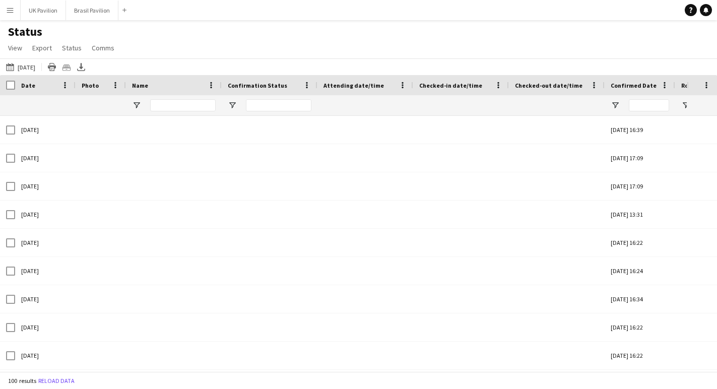
type input "**********"
type input "****"
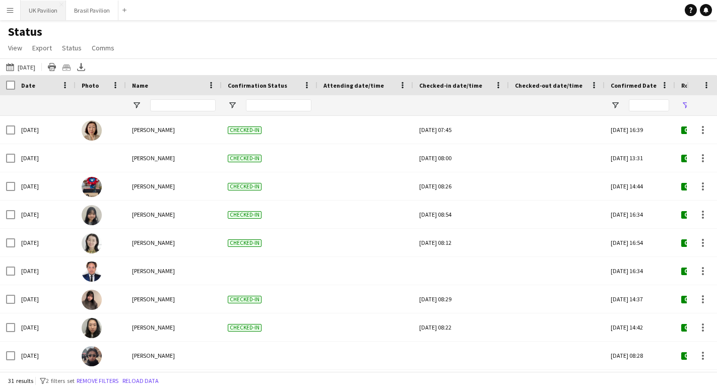
click at [58, 10] on button "UK Pavilion Close" at bounding box center [43, 11] width 45 height 20
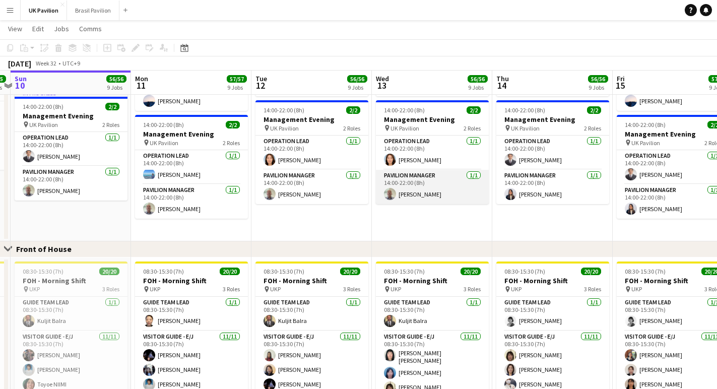
scroll to position [480, 0]
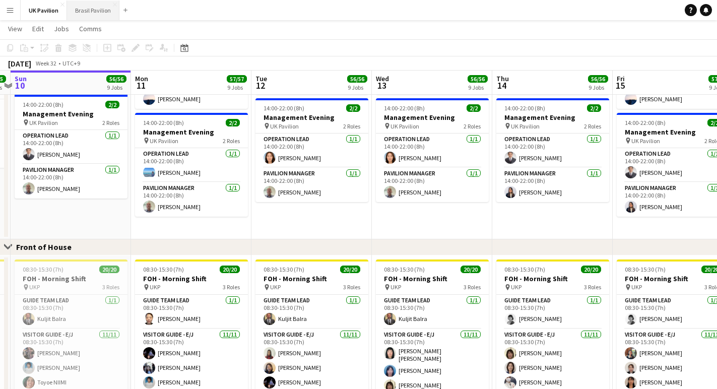
click at [103, 7] on button "Brasil Pavilion Close" at bounding box center [93, 11] width 52 height 20
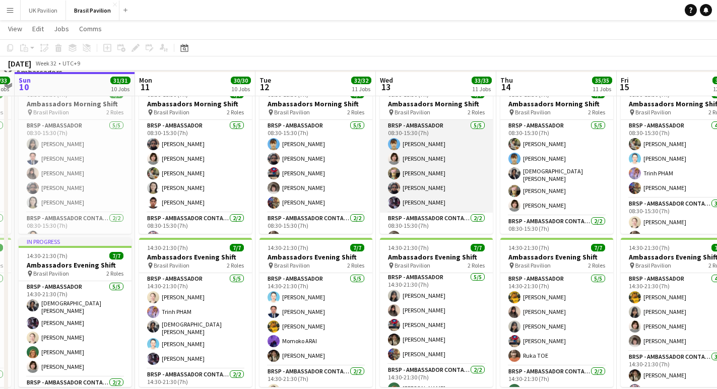
scroll to position [1186, 0]
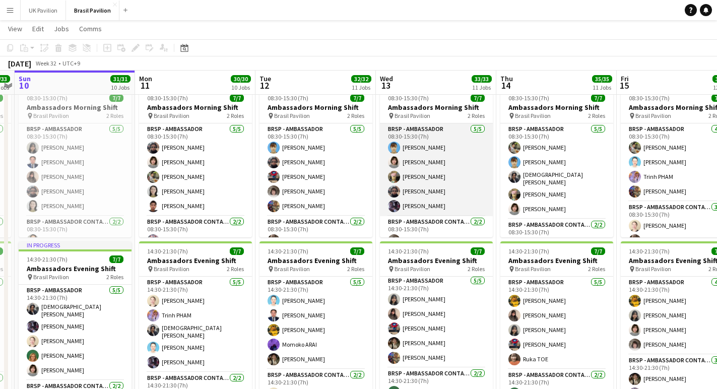
click at [420, 179] on app-card-role "BRSP - Ambassador [DATE] 08:30-15:30 (7h) [PERSON_NAME] [PERSON_NAME] [PERSON_N…" at bounding box center [436, 169] width 113 height 93
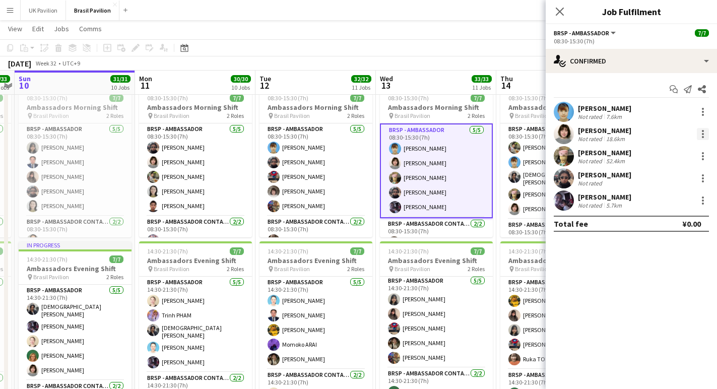
click at [699, 136] on div at bounding box center [703, 134] width 12 height 12
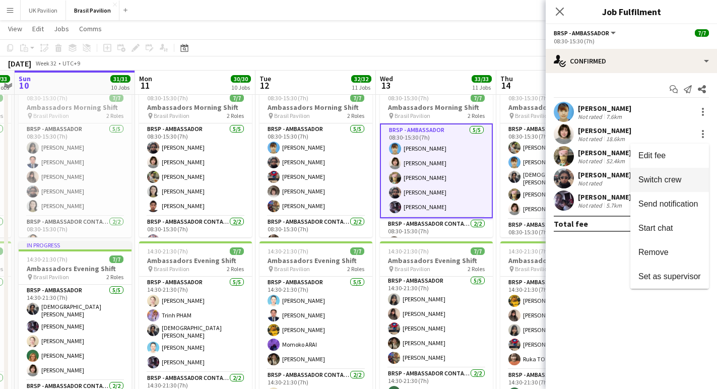
click at [643, 178] on span "Switch crew" at bounding box center [659, 179] width 43 height 9
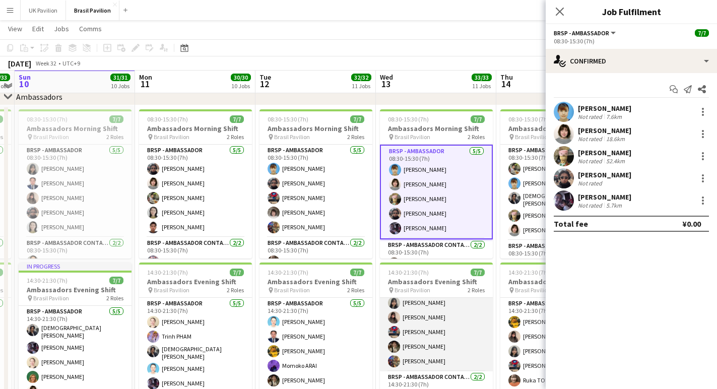
scroll to position [22, 0]
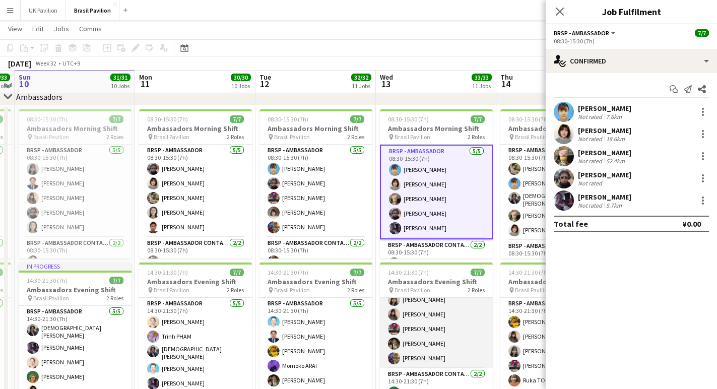
click at [429, 331] on app-card-role "BRSP - Ambassador [DATE] 14:30-21:30 (7h) [PERSON_NAME] [PERSON_NAME] [PERSON_N…" at bounding box center [436, 322] width 113 height 93
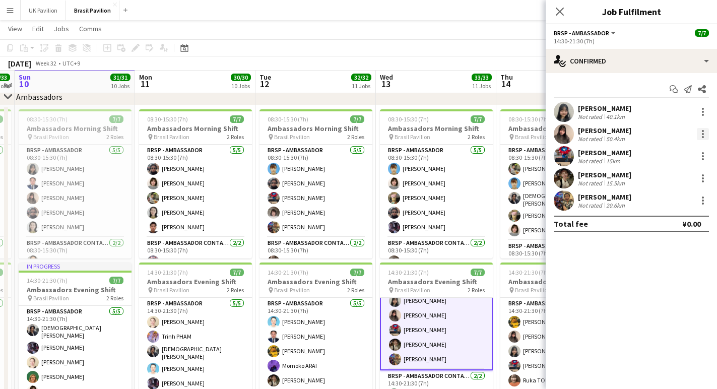
click at [701, 137] on div at bounding box center [703, 134] width 12 height 12
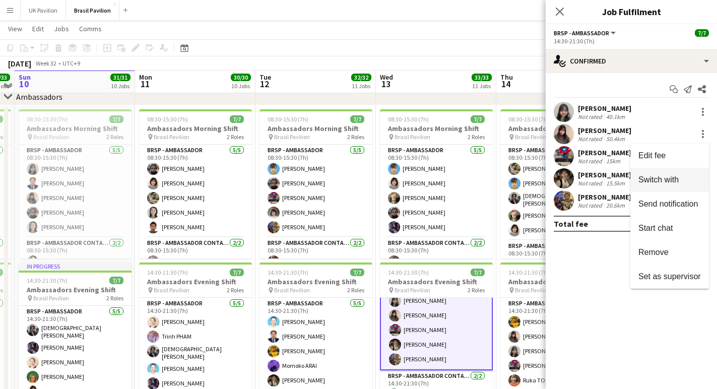
click at [642, 181] on span "Switch with" at bounding box center [658, 179] width 40 height 9
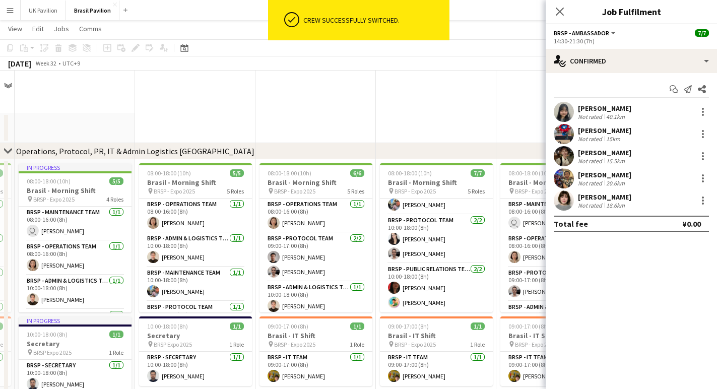
scroll to position [1186, 0]
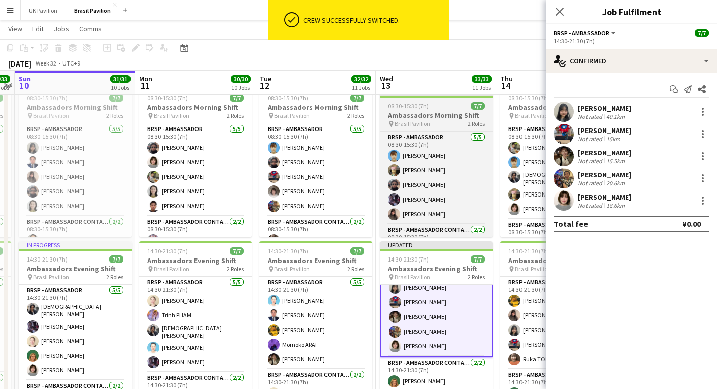
click at [430, 120] on h3 "Ambassadors Morning Shift" at bounding box center [436, 115] width 113 height 9
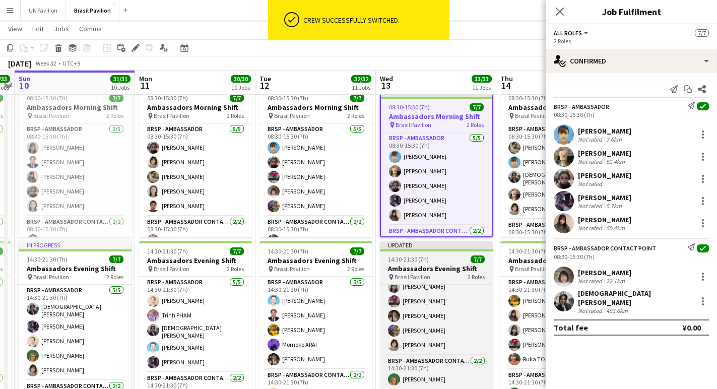
click at [421, 272] on h3 "Ambassadors Evening Shift" at bounding box center [436, 268] width 113 height 9
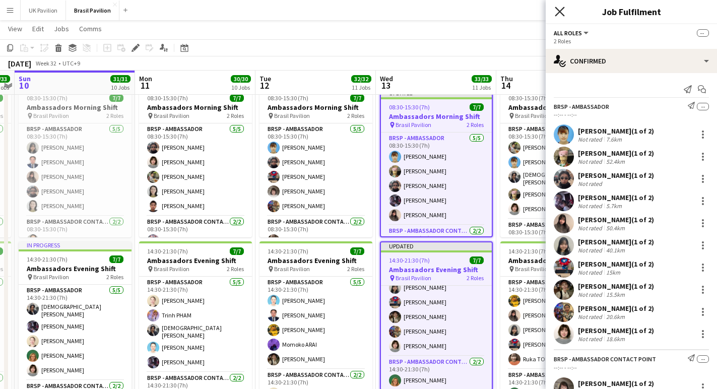
click at [560, 14] on icon "Close pop-in" at bounding box center [560, 12] width 10 height 10
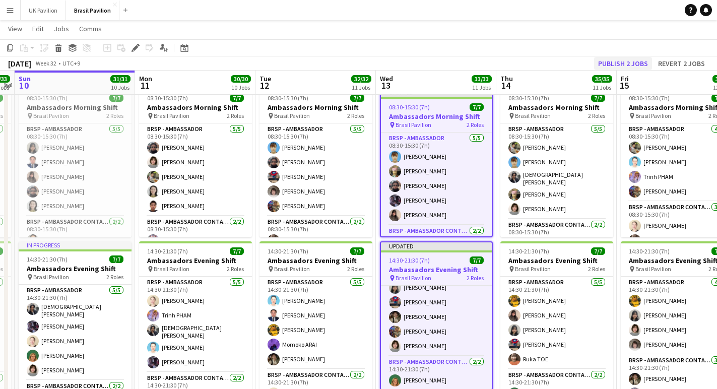
click at [610, 62] on button "Publish 2 jobs" at bounding box center [623, 63] width 58 height 13
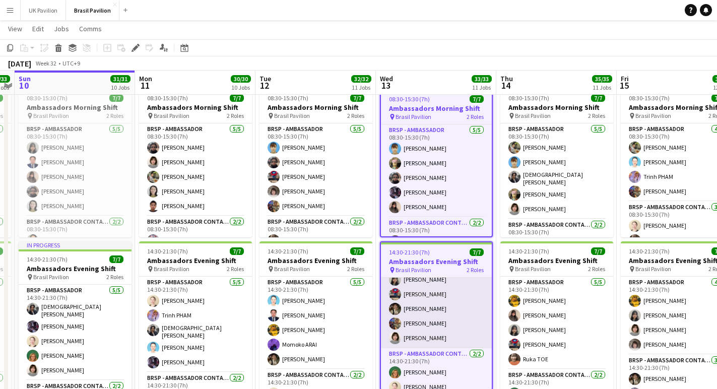
click at [441, 297] on app-card-role "BRSP - Ambassador [DATE] 14:30-21:30 (7h) [PERSON_NAME] [PERSON_NAME] [PERSON_N…" at bounding box center [436, 301] width 111 height 93
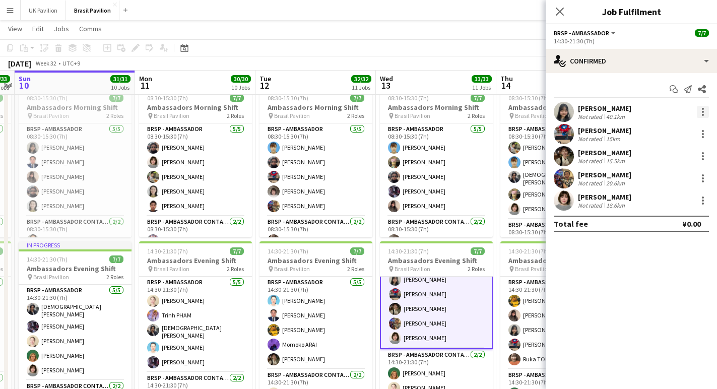
click at [701, 114] on div at bounding box center [703, 112] width 12 height 12
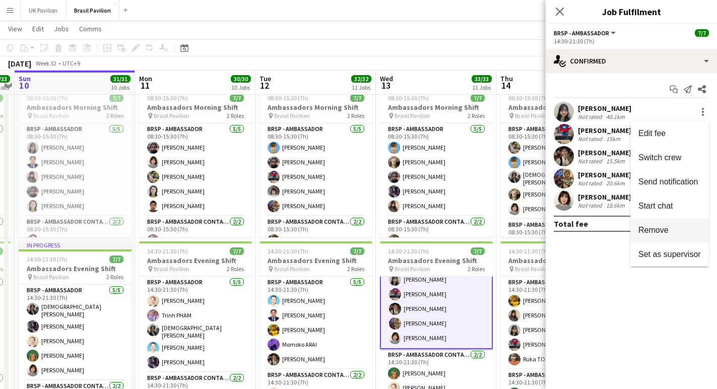
click at [653, 233] on span "Remove" at bounding box center [653, 230] width 30 height 9
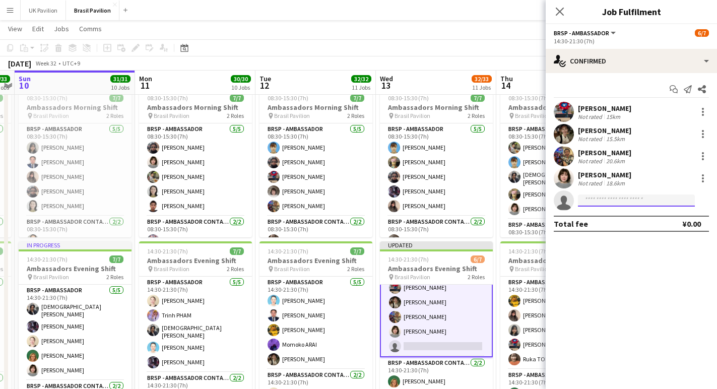
click at [586, 201] on input at bounding box center [636, 200] width 117 height 12
type input "*******"
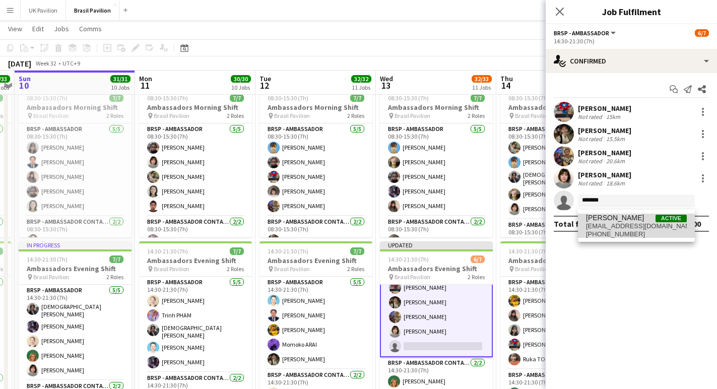
click at [597, 230] on span "[EMAIL_ADDRESS][DOMAIN_NAME]" at bounding box center [636, 226] width 101 height 8
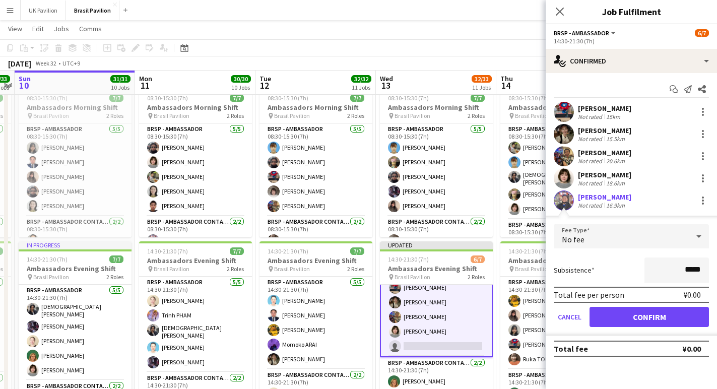
click at [635, 324] on button "Confirm" at bounding box center [648, 317] width 119 height 20
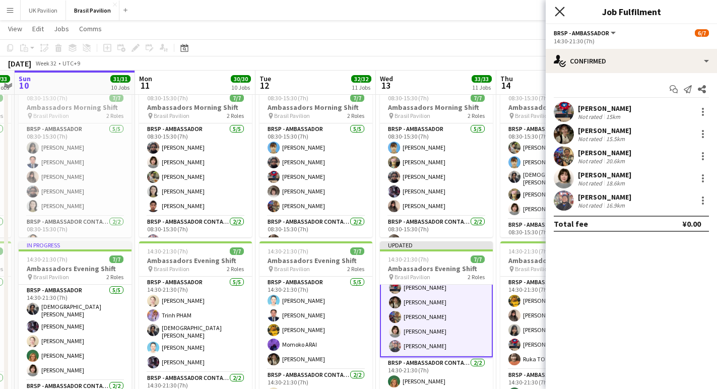
click at [559, 12] on icon "Close pop-in" at bounding box center [560, 12] width 10 height 10
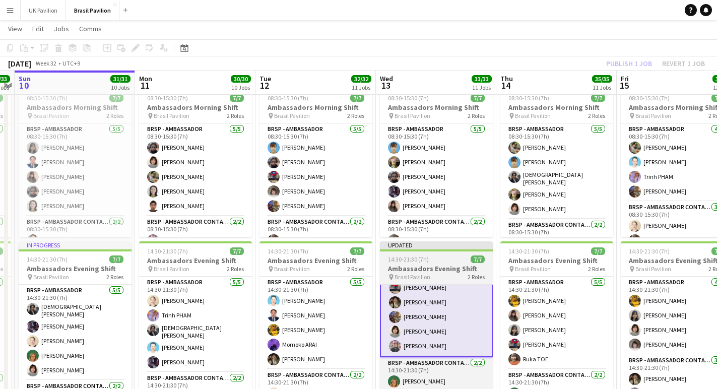
click at [423, 262] on span "14:30-21:30 (7h)" at bounding box center [408, 259] width 41 height 8
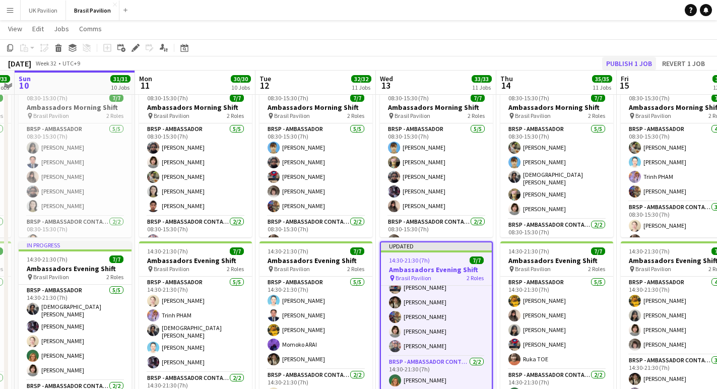
click at [614, 67] on button "Publish 1 job" at bounding box center [629, 63] width 54 height 13
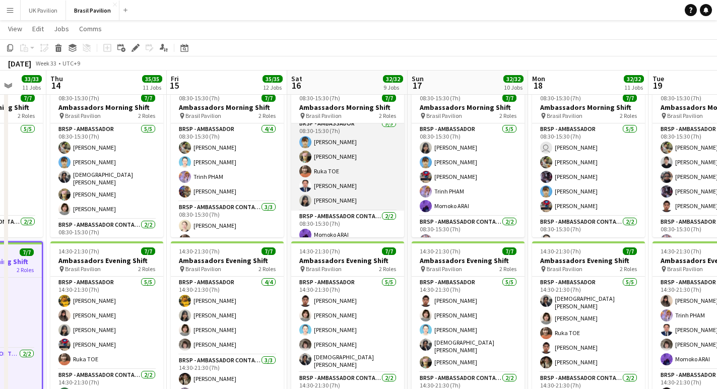
scroll to position [9, 0]
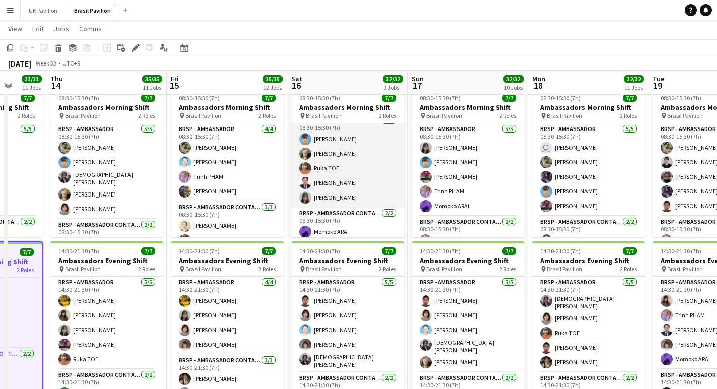
click at [333, 208] on app-card-role "BRSP - Ambassador [DATE] 08:30-15:30 (7h) [PERSON_NAME] [PERSON_NAME] Ruka TOE …" at bounding box center [347, 161] width 113 height 93
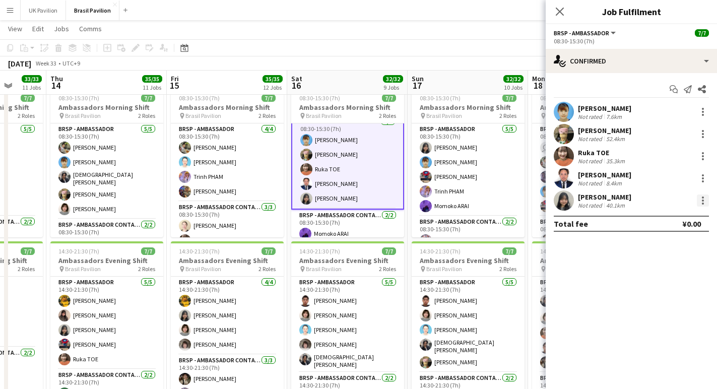
click at [703, 202] on div at bounding box center [703, 201] width 2 height 2
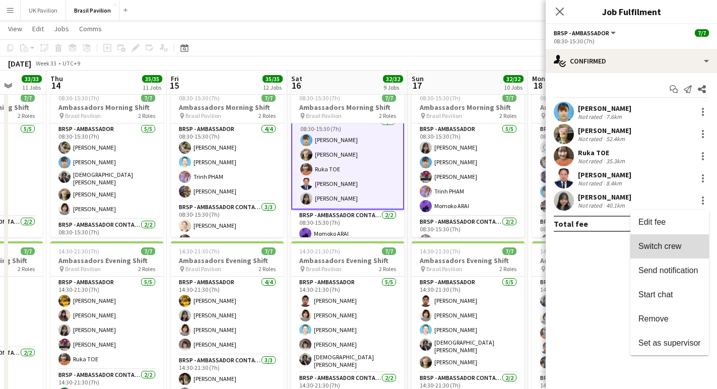
click at [666, 242] on span "Switch crew" at bounding box center [659, 246] width 43 height 9
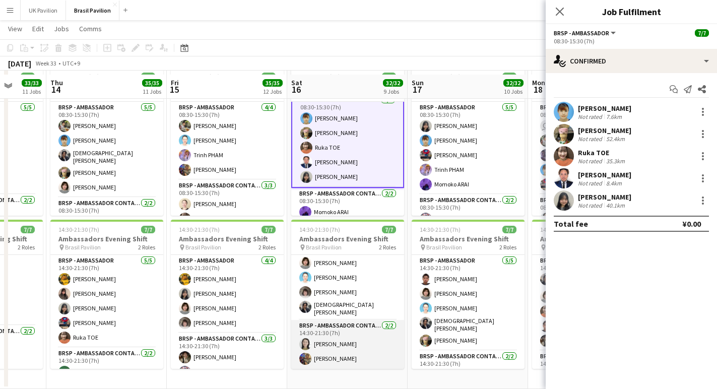
scroll to position [1234, 0]
click at [350, 346] on app-card-role "BRSP - Ambassador Contact Point [DATE] 14:30-21:30 (7h) [PERSON_NAME] [PERSON_N…" at bounding box center [347, 344] width 113 height 49
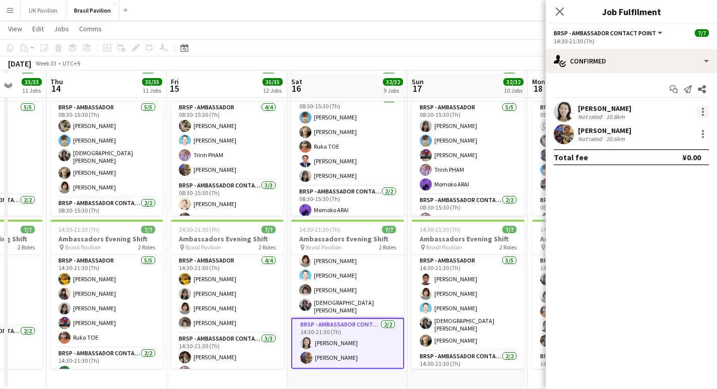
click at [701, 115] on div at bounding box center [703, 112] width 12 height 12
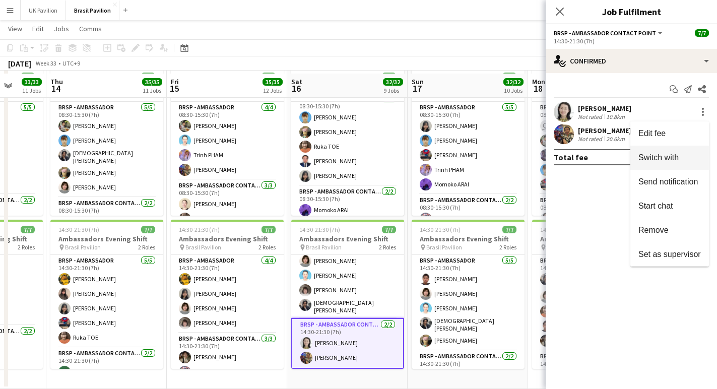
click at [647, 159] on span "Switch with" at bounding box center [658, 157] width 40 height 9
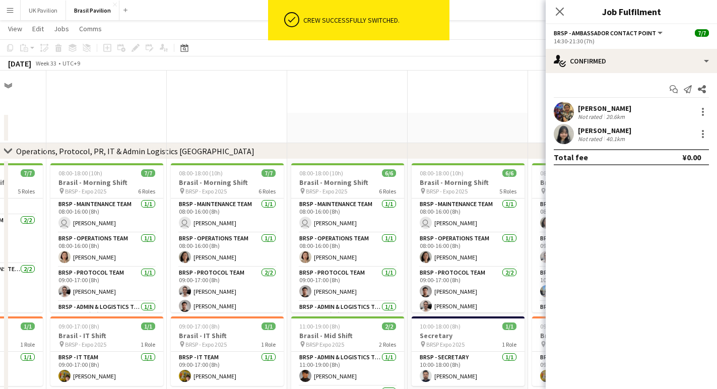
scroll to position [1211, 0]
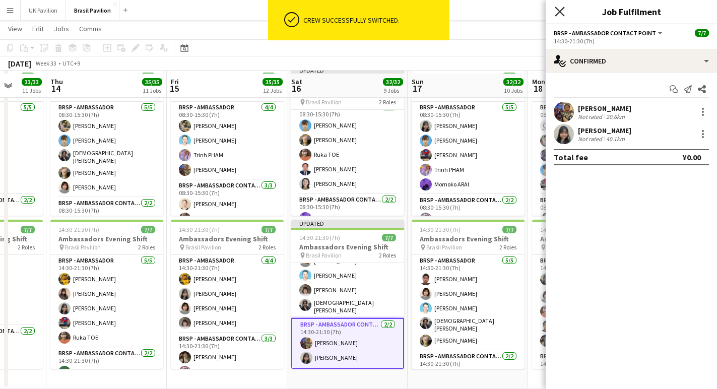
click at [559, 12] on icon at bounding box center [560, 12] width 10 height 10
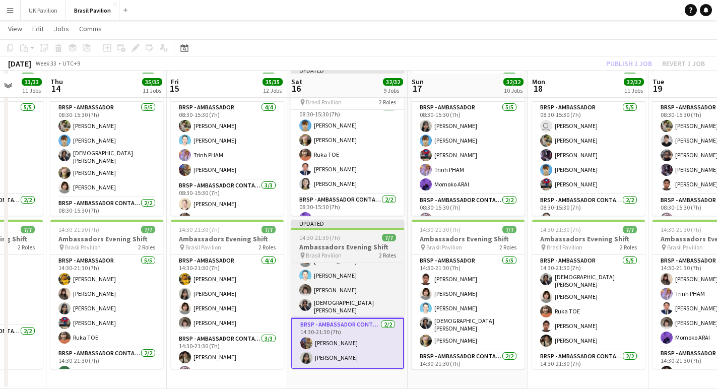
click at [339, 251] on h3 "Ambassadors Evening Shift" at bounding box center [347, 246] width 113 height 9
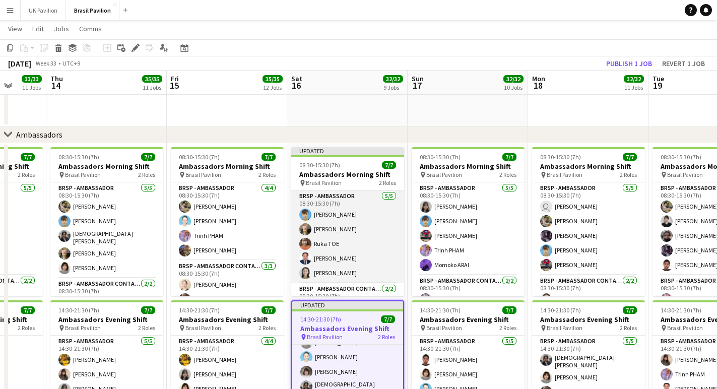
scroll to position [1128, 0]
click at [344, 179] on h3 "Ambassadors Morning Shift" at bounding box center [347, 174] width 113 height 9
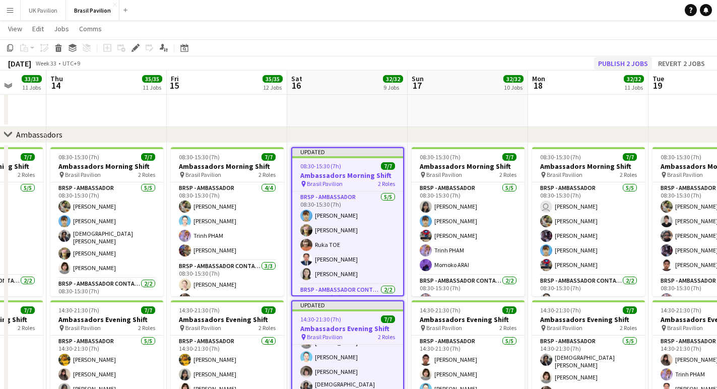
click at [610, 63] on button "Publish 2 jobs" at bounding box center [623, 63] width 58 height 13
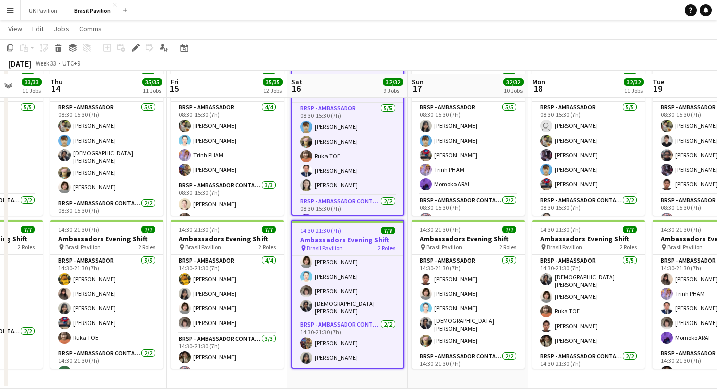
scroll to position [1211, 0]
click at [65, 15] on button "UK Pavilion Close" at bounding box center [43, 11] width 45 height 20
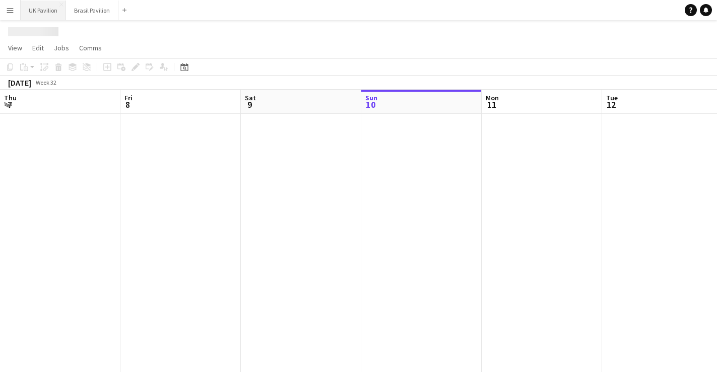
scroll to position [0, 241]
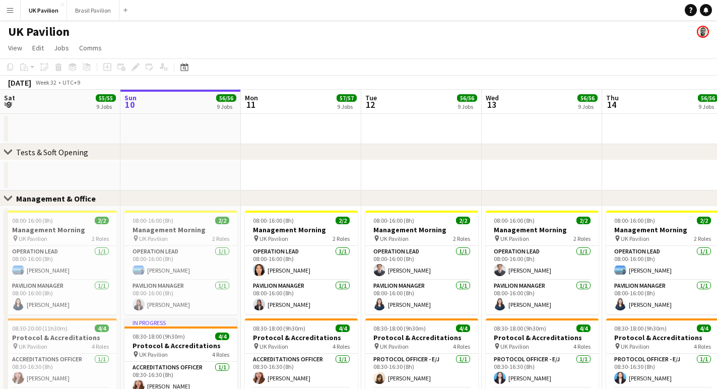
click at [12, 12] on app-icon "Menu" at bounding box center [10, 10] width 8 height 8
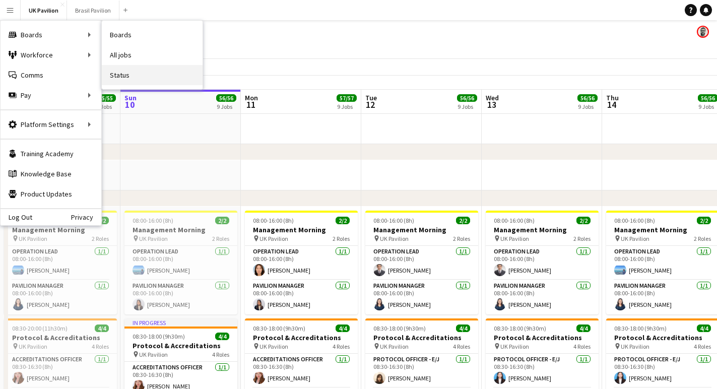
click at [125, 76] on link "Status" at bounding box center [152, 75] width 101 height 20
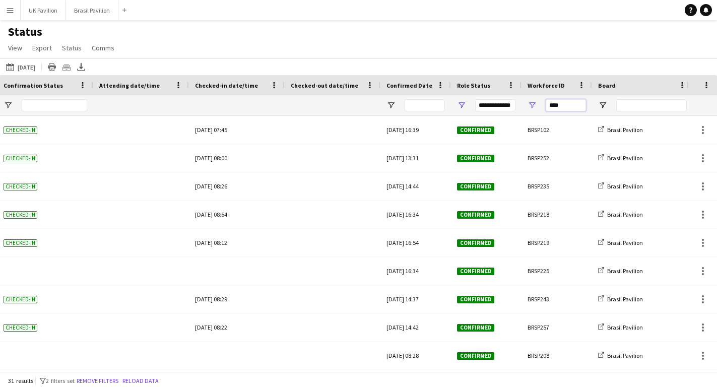
click at [575, 111] on input "****" at bounding box center [566, 105] width 40 height 12
type input "*"
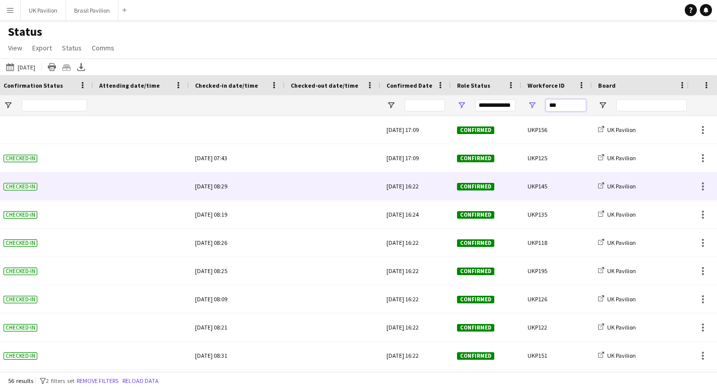
scroll to position [0, 52]
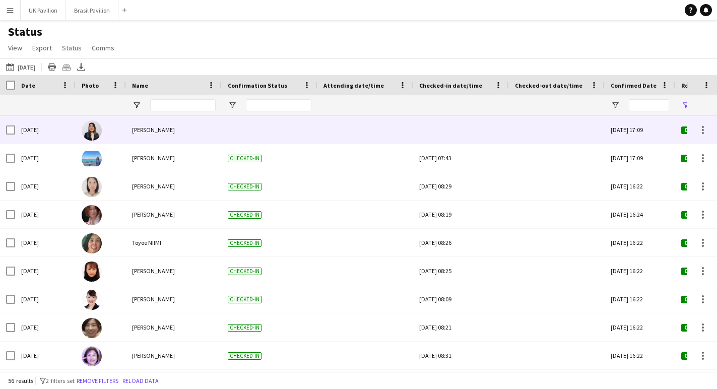
type input "***"
click at [458, 131] on div at bounding box center [461, 130] width 84 height 28
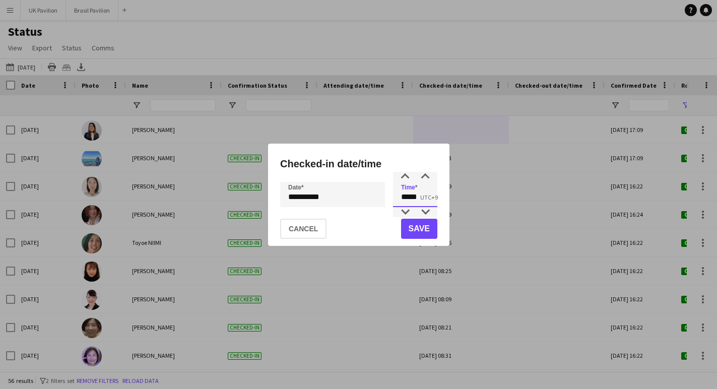
drag, startPoint x: 423, startPoint y: 202, endPoint x: 382, endPoint y: 194, distance: 41.9
click at [382, 194] on div "**********" at bounding box center [358, 194] width 157 height 25
type input "*****"
click at [412, 227] on button "Save" at bounding box center [419, 229] width 36 height 20
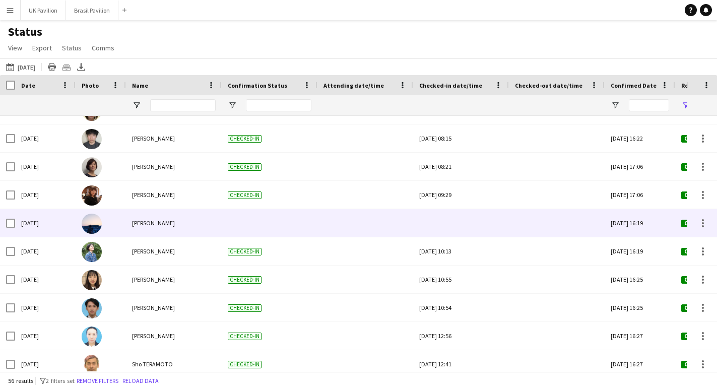
click at [478, 232] on div at bounding box center [461, 223] width 84 height 28
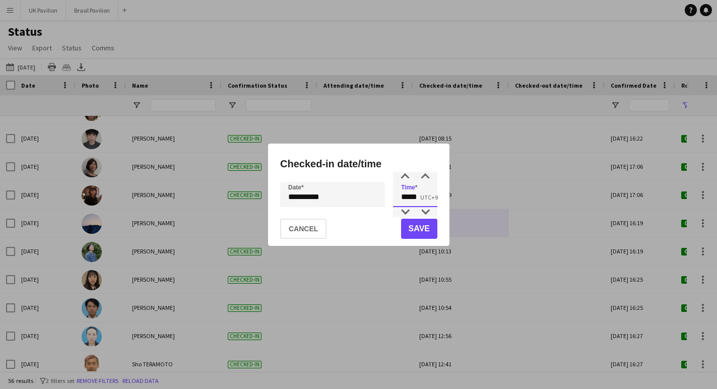
click at [423, 199] on input "*****" at bounding box center [415, 194] width 44 height 25
type input "*****"
click at [428, 233] on button "Save" at bounding box center [419, 229] width 36 height 20
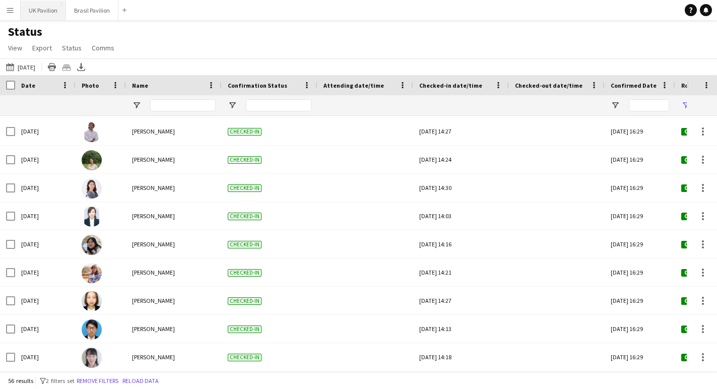
click at [55, 8] on button "UK Pavilion Close" at bounding box center [43, 11] width 45 height 20
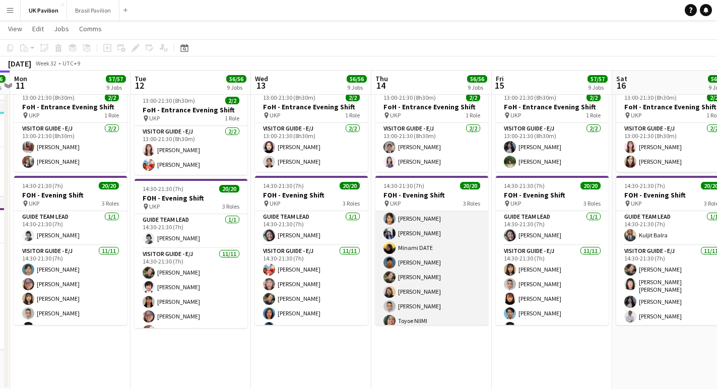
scroll to position [67, 0]
click at [430, 330] on app-card-role "Visitor Guide - E/J [DATE] 14:30-21:30 (7h) [PERSON_NAME] [PERSON_NAME] DATE [P…" at bounding box center [431, 269] width 113 height 180
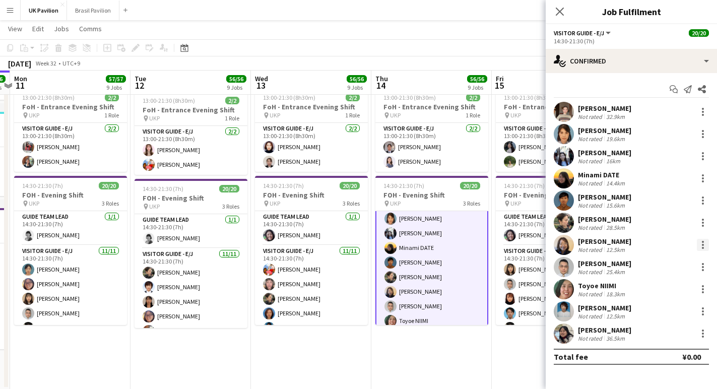
click at [699, 246] on div at bounding box center [703, 245] width 12 height 12
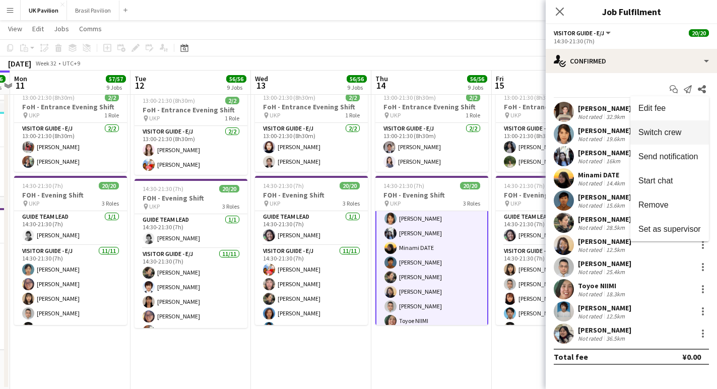
click at [648, 132] on span "Switch crew" at bounding box center [659, 132] width 43 height 9
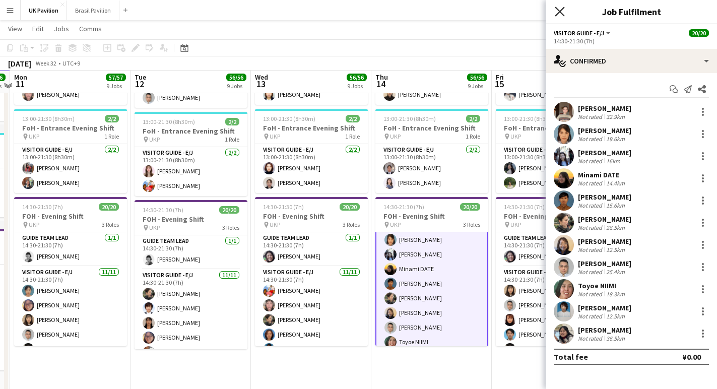
click at [559, 13] on icon "Close pop-in" at bounding box center [560, 12] width 10 height 10
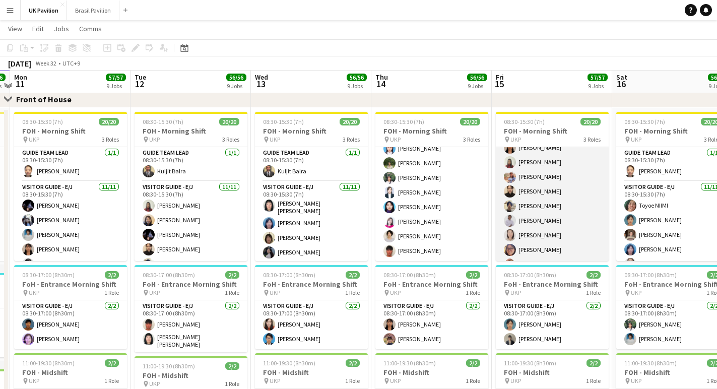
scroll to position [90, 0]
click at [559, 231] on app-card-role "Visitor Guide - E/J [DATE] 08:30-15:30 (7h) [PERSON_NAME] [PERSON_NAME] [PERSON…" at bounding box center [552, 181] width 113 height 180
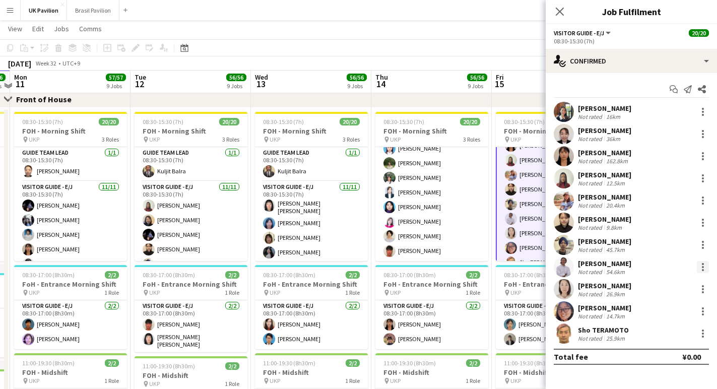
click at [702, 268] on div at bounding box center [703, 267] width 2 height 2
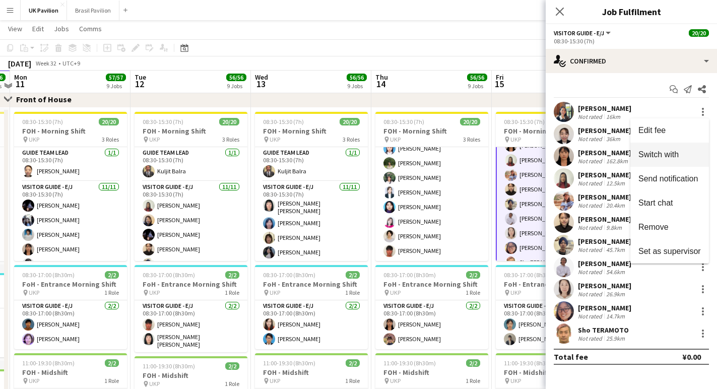
click at [661, 151] on span "Switch with" at bounding box center [658, 154] width 40 height 9
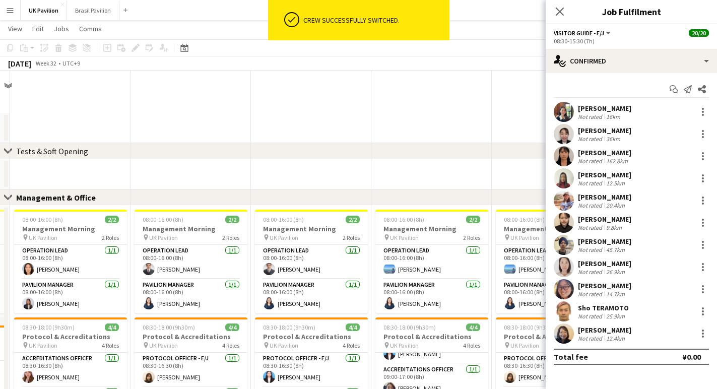
scroll to position [649, 0]
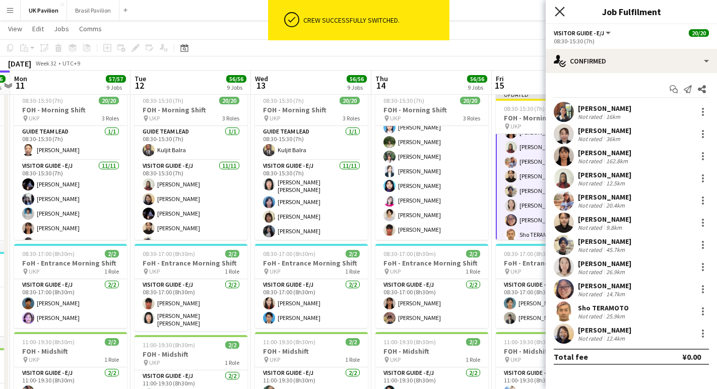
click at [558, 8] on icon "Close pop-in" at bounding box center [560, 12] width 10 height 10
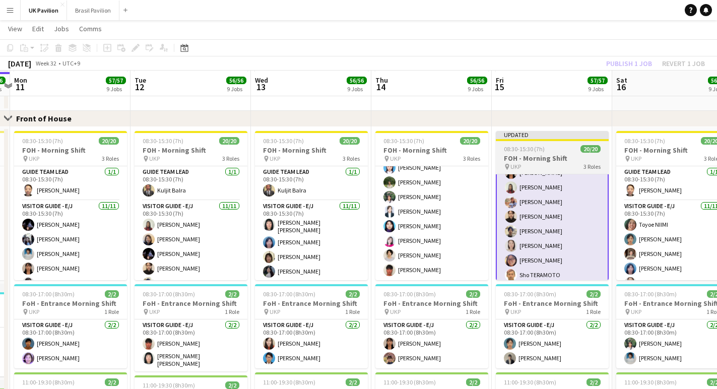
scroll to position [611, 0]
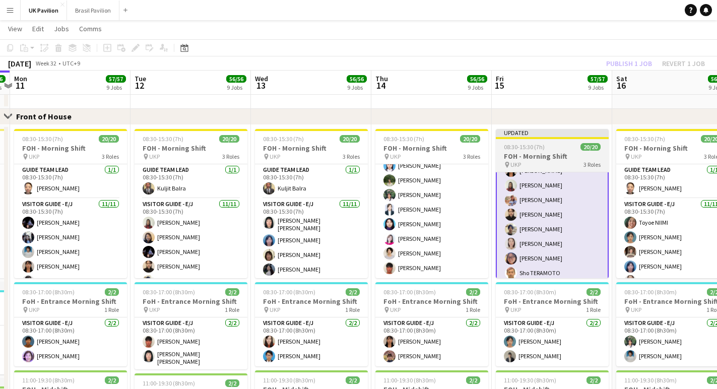
click at [544, 151] on span "08:30-15:30 (7h)" at bounding box center [524, 147] width 41 height 8
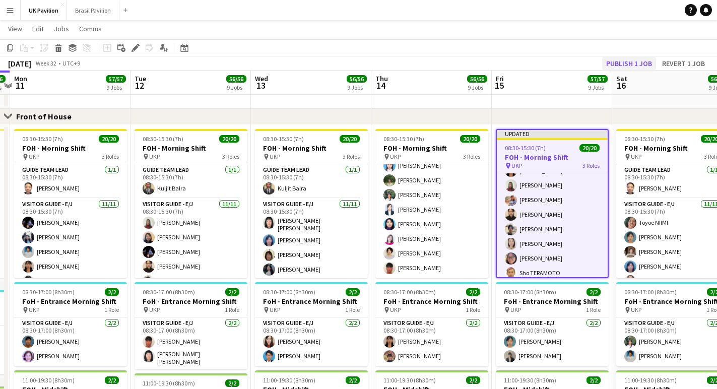
click at [611, 64] on button "Publish 1 job" at bounding box center [629, 63] width 54 height 13
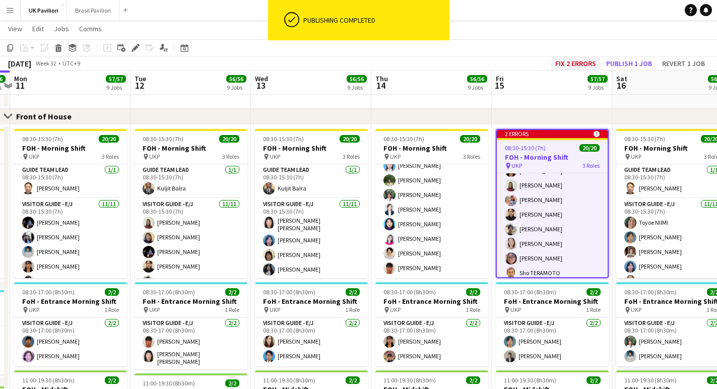
click at [551, 62] on button "Fix 2 errors" at bounding box center [575, 63] width 49 height 13
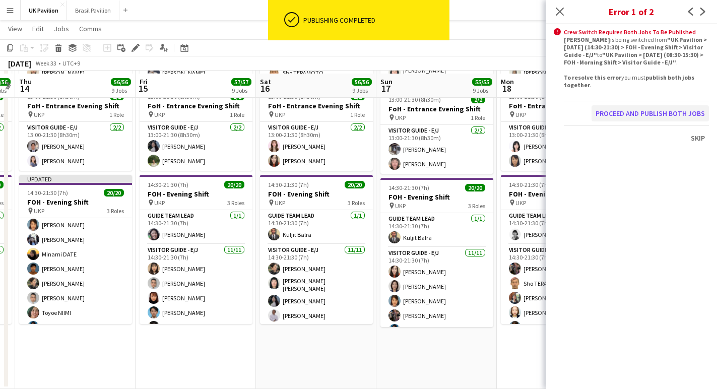
click at [634, 121] on button "Proceed and publish both jobs" at bounding box center [649, 113] width 117 height 16
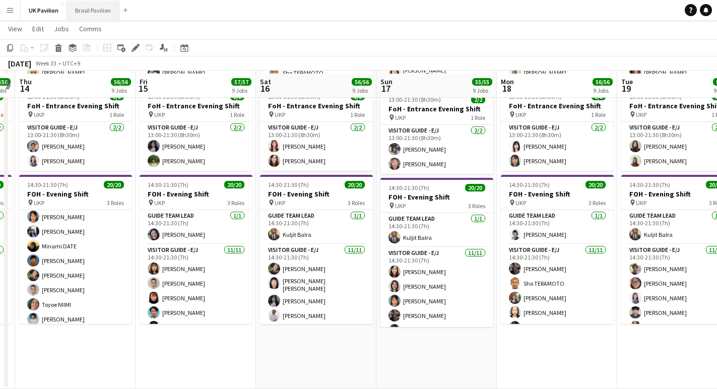
click at [87, 8] on button "Brasil Pavilion Close" at bounding box center [93, 11] width 52 height 20
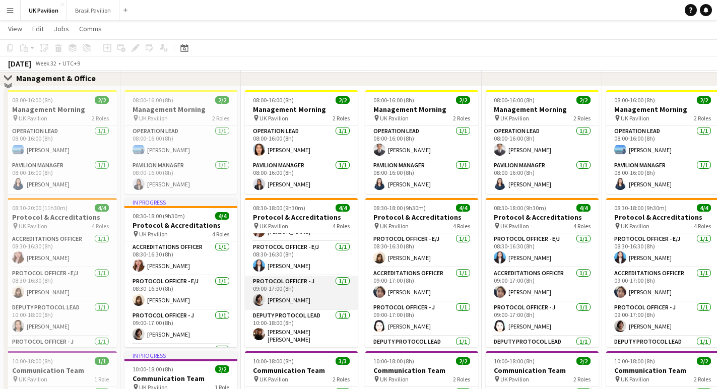
scroll to position [120, 0]
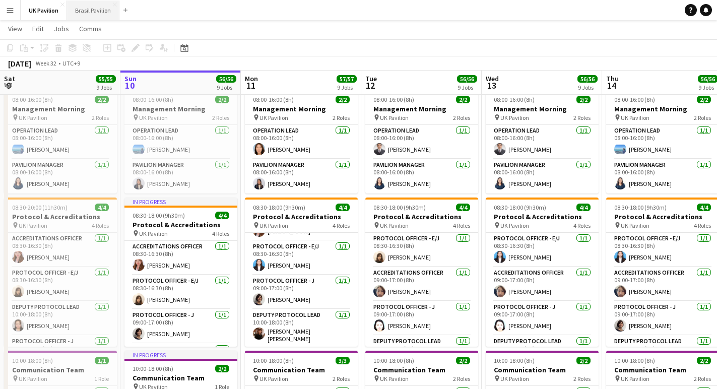
click at [108, 12] on button "Brasil Pavilion Close" at bounding box center [93, 11] width 52 height 20
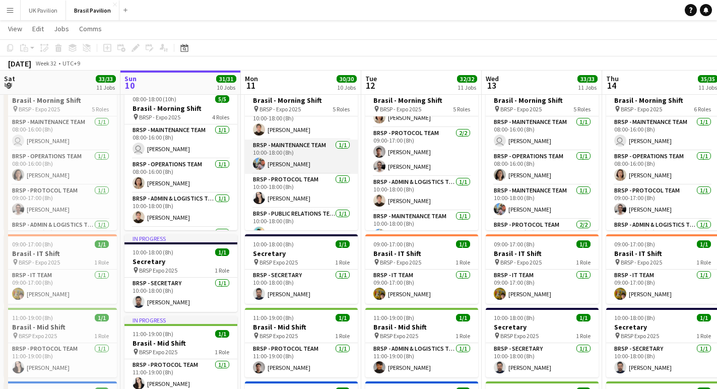
scroll to position [50, 0]
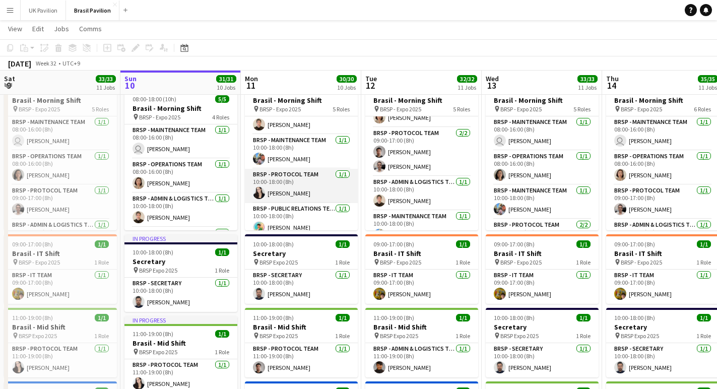
click at [326, 192] on app-card-role "BRSP - Protocol Team 1/1 10:00-18:00 (8h) Eva SOUTOUL" at bounding box center [301, 186] width 113 height 34
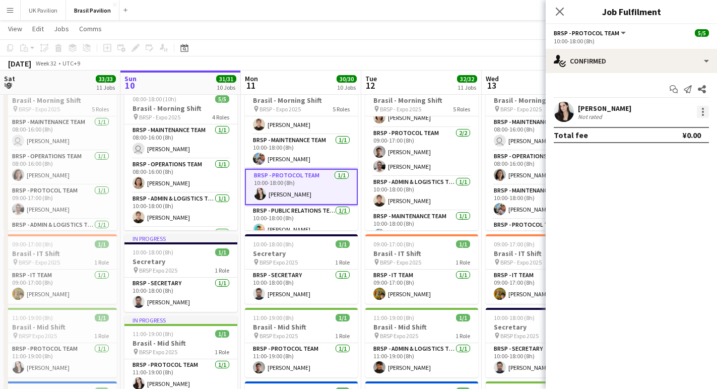
click at [705, 118] on div at bounding box center [703, 112] width 12 height 12
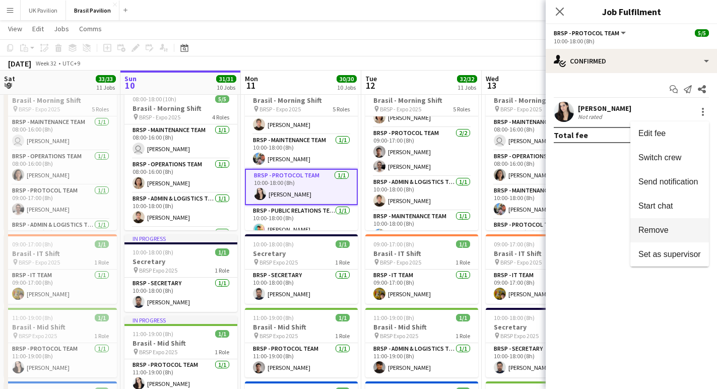
click at [644, 228] on span "Remove" at bounding box center [653, 230] width 30 height 9
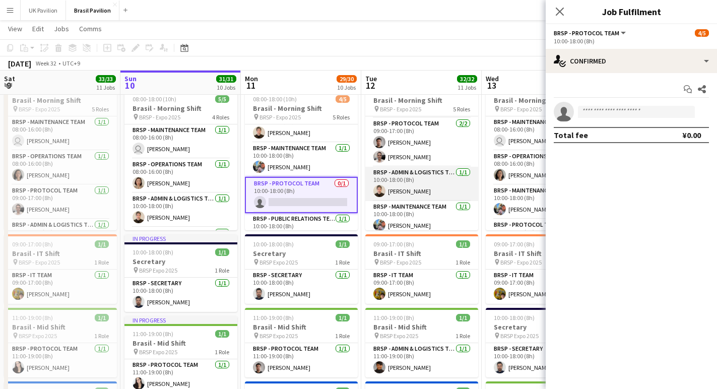
scroll to position [31, 0]
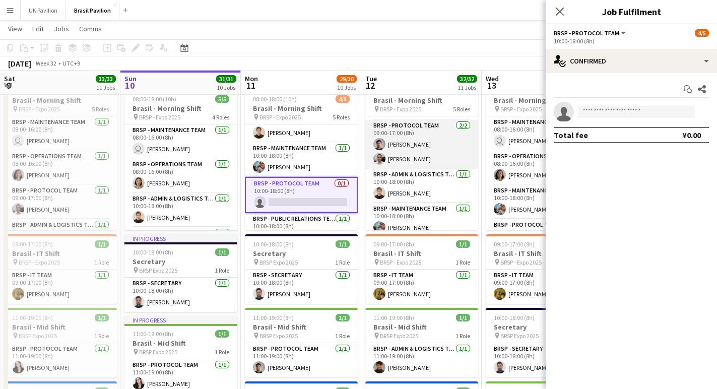
click at [425, 153] on app-card-role "BRSP - Protocol Team 2/2 09:00-17:00 (8h) Lucas ABIKO Hiago Alves Corrrea" at bounding box center [421, 144] width 113 height 49
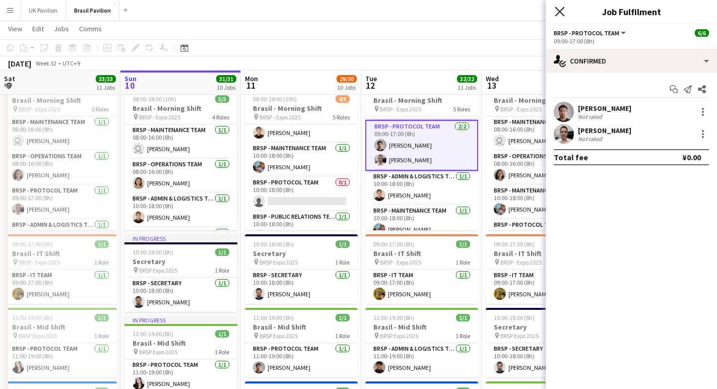
click at [561, 12] on icon "Close pop-in" at bounding box center [560, 12] width 10 height 10
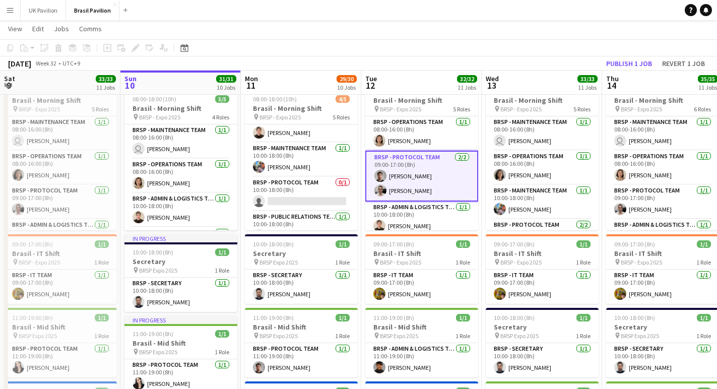
scroll to position [0, 0]
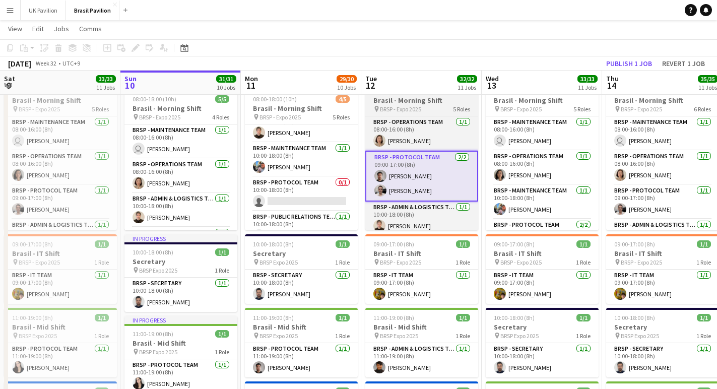
click at [398, 104] on h3 "Brasil - Morning Shift" at bounding box center [421, 100] width 113 height 9
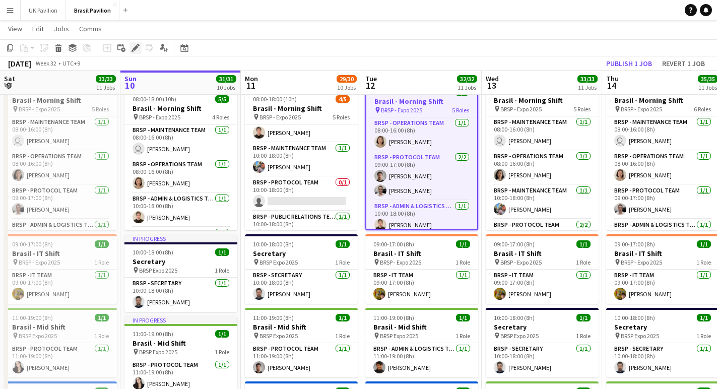
click at [133, 47] on icon "Edit" at bounding box center [135, 48] width 8 height 8
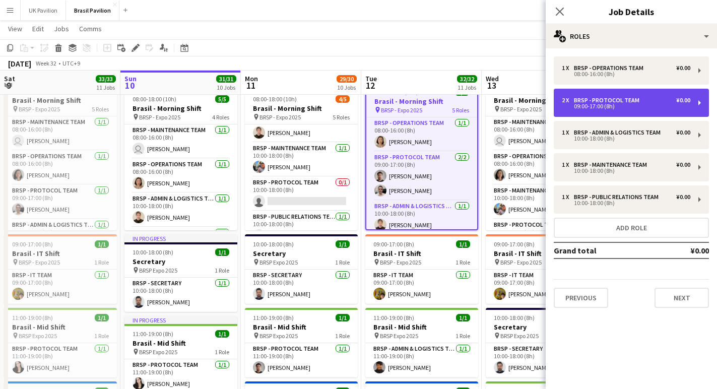
click at [633, 102] on div "BRSP - Protocol Team" at bounding box center [609, 100] width 70 height 7
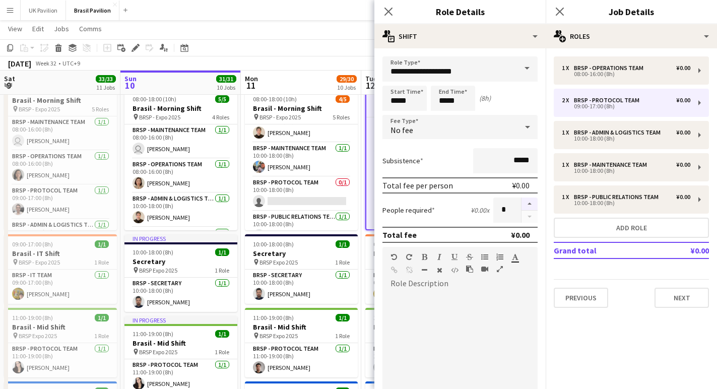
click at [530, 207] on button "button" at bounding box center [529, 203] width 16 height 13
type input "*"
click at [385, 10] on icon "Close pop-in" at bounding box center [388, 12] width 10 height 10
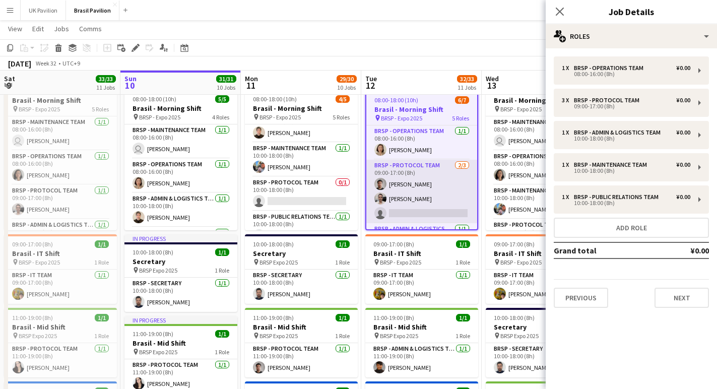
click at [402, 223] on app-card-role "BRSP - Protocol Team 2/3 09:00-17:00 (8h) Lucas ABIKO Hiago Alves Corrrea singl…" at bounding box center [421, 191] width 111 height 63
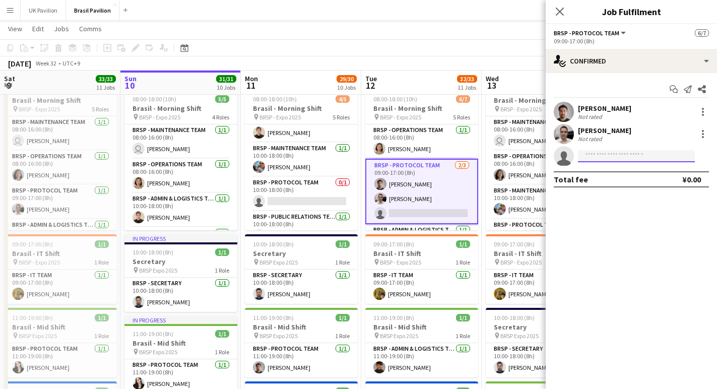
click at [604, 156] on input at bounding box center [636, 156] width 117 height 12
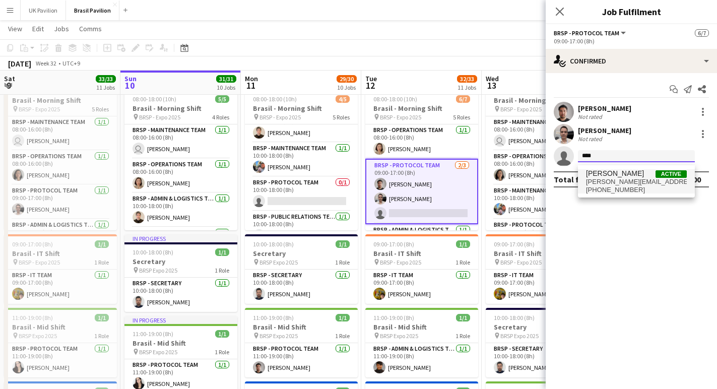
type input "***"
click at [619, 185] on span "eva.soutoul@brazilpavilion.com" at bounding box center [636, 182] width 101 height 8
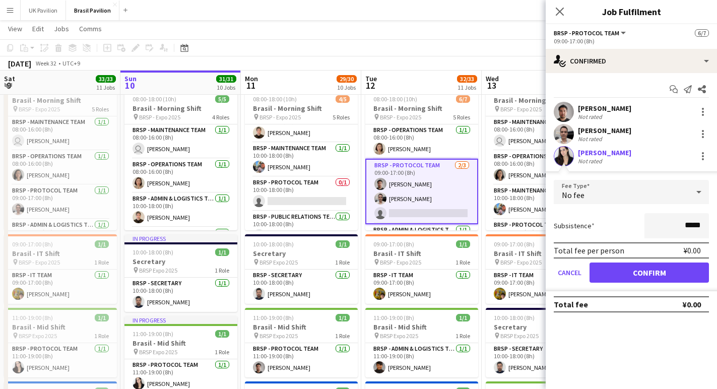
click at [638, 277] on button "Confirm" at bounding box center [648, 272] width 119 height 20
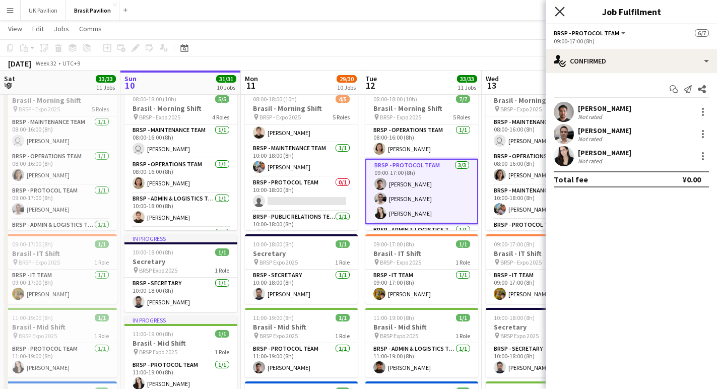
click at [559, 13] on icon "Close pop-in" at bounding box center [560, 12] width 10 height 10
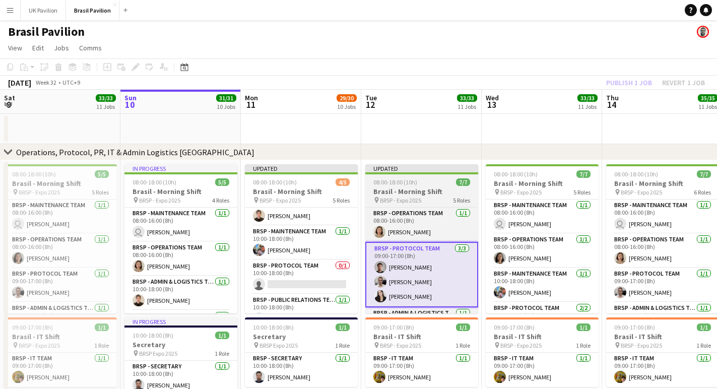
click at [391, 186] on span "08:00-18:00 (10h)" at bounding box center [395, 182] width 44 height 8
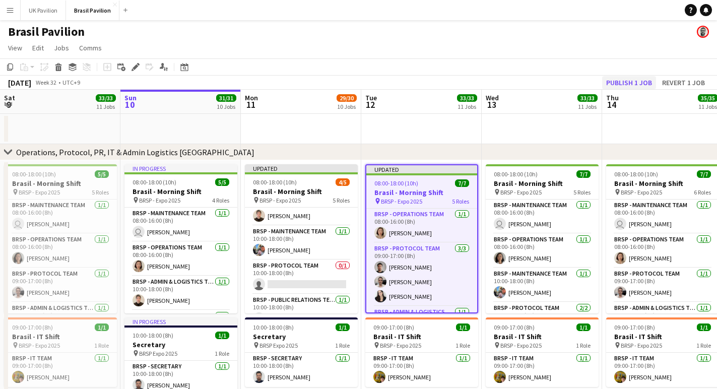
click at [623, 83] on button "Publish 1 job" at bounding box center [629, 82] width 54 height 13
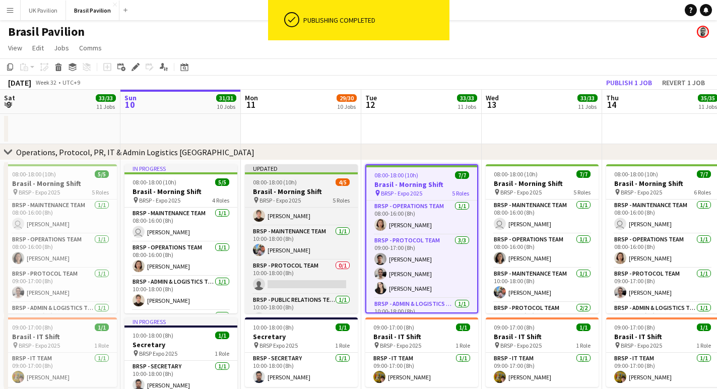
click at [295, 196] on h3 "Brasil - Morning Shift" at bounding box center [301, 191] width 113 height 9
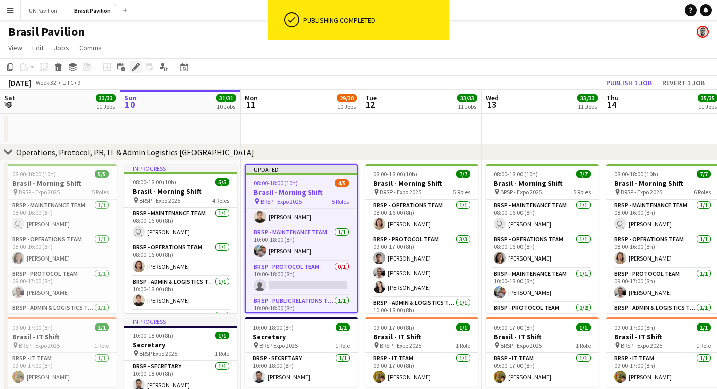
click at [134, 71] on icon "Edit" at bounding box center [135, 67] width 8 height 8
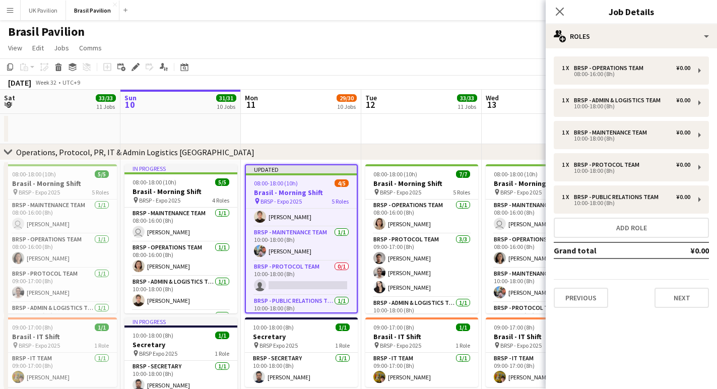
click at [294, 192] on h3 "Brasil - Morning Shift" at bounding box center [301, 192] width 111 height 9
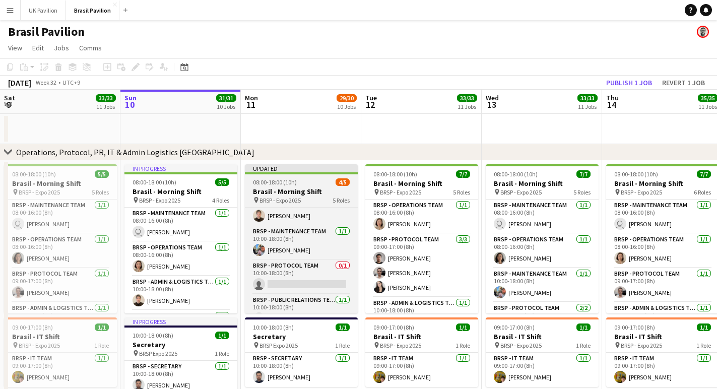
click at [294, 192] on h3 "Brasil - Morning Shift" at bounding box center [301, 191] width 113 height 9
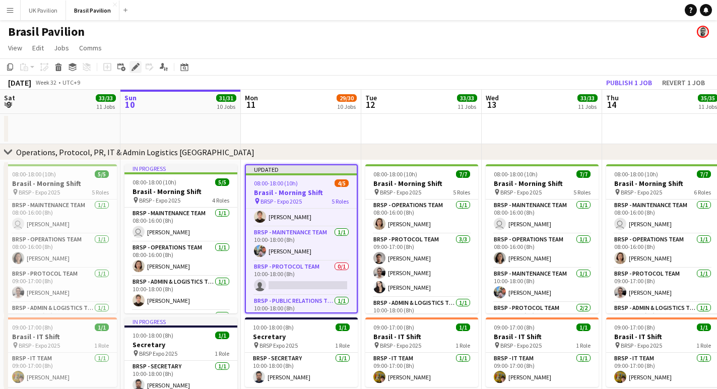
click at [136, 69] on icon "Edit" at bounding box center [135, 67] width 8 height 8
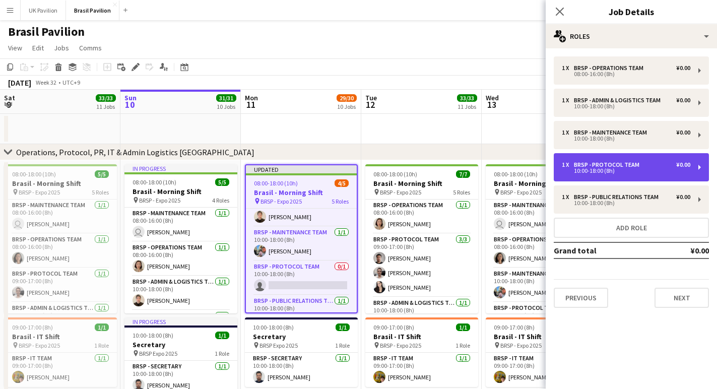
click at [642, 168] on div "BRSP - Protocol Team" at bounding box center [609, 164] width 70 height 7
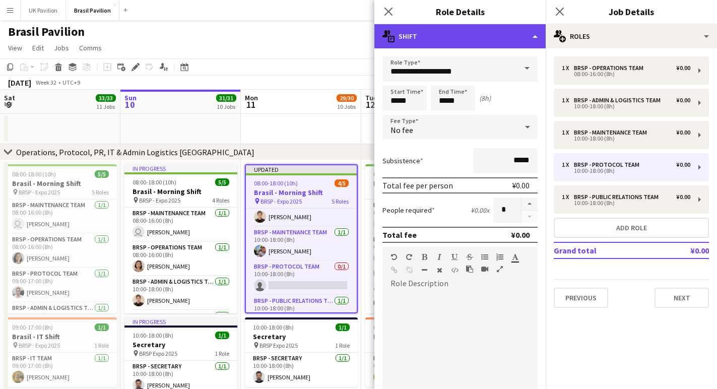
click at [534, 41] on div "multiple-actions-text Shift" at bounding box center [459, 36] width 171 height 24
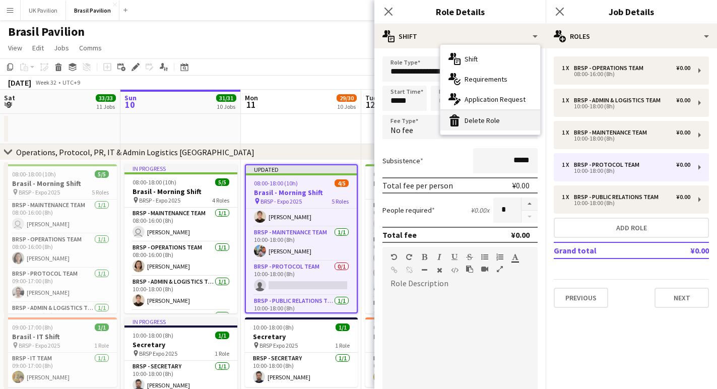
click at [481, 123] on div "bin-2 Delete Role" at bounding box center [490, 120] width 100 height 20
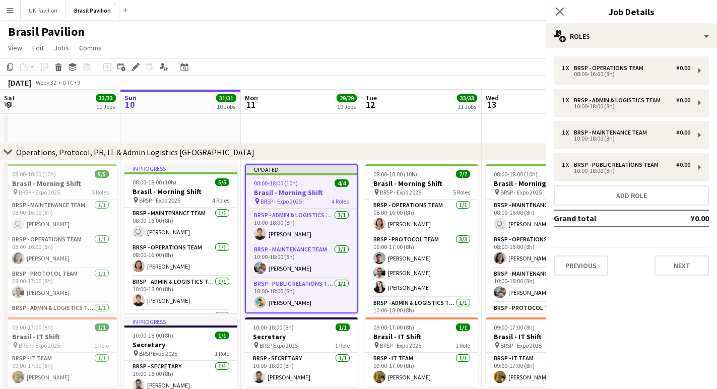
scroll to position [47, 0]
click at [276, 187] on span "08:00-18:00 (10h)" at bounding box center [276, 183] width 44 height 8
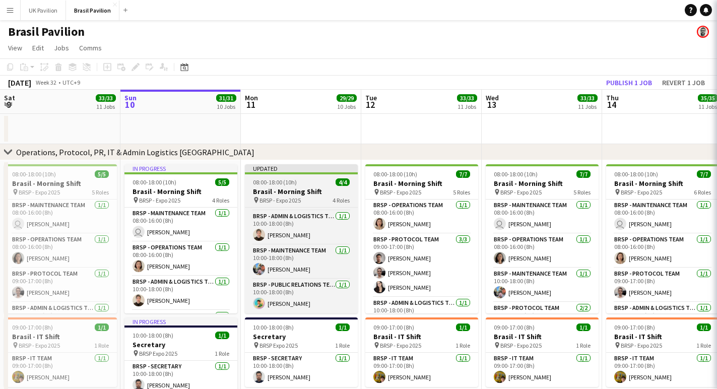
scroll to position [45, 0]
click at [308, 186] on div "08:00-18:00 (10h) 4/4" at bounding box center [301, 182] width 113 height 8
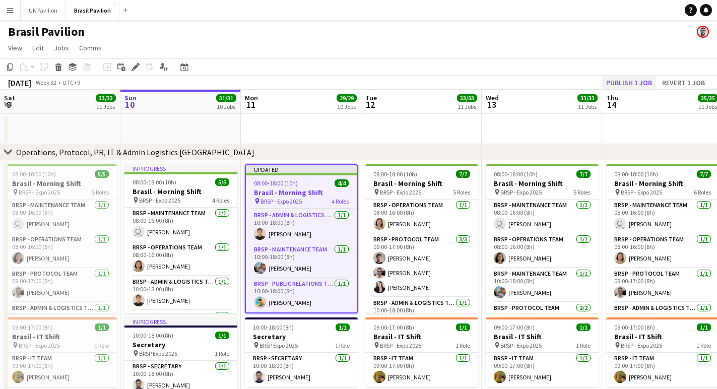
click at [602, 88] on button "Publish 1 job" at bounding box center [629, 82] width 54 height 13
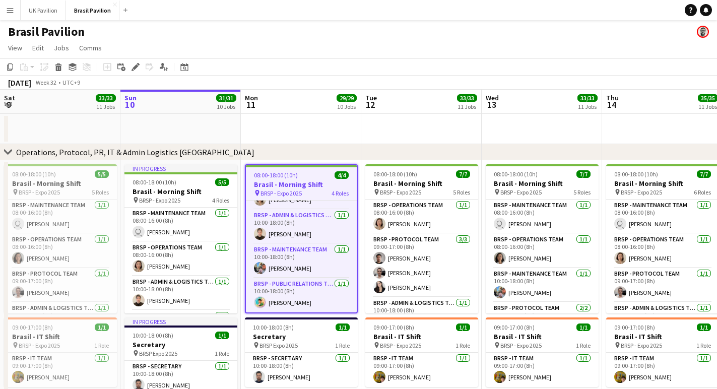
scroll to position [39, 0]
